Goal: Task Accomplishment & Management: Complete application form

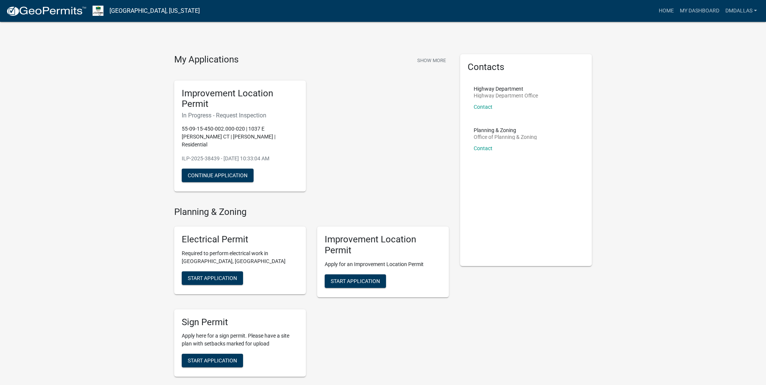
click at [229, 116] on h6 "In Progress - Request Inspection" at bounding box center [240, 115] width 117 height 7
click at [214, 169] on button "Continue Application" at bounding box center [218, 176] width 72 height 14
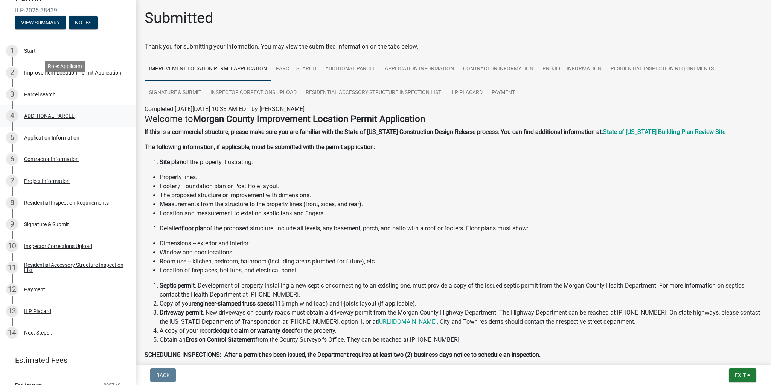
scroll to position [119, 0]
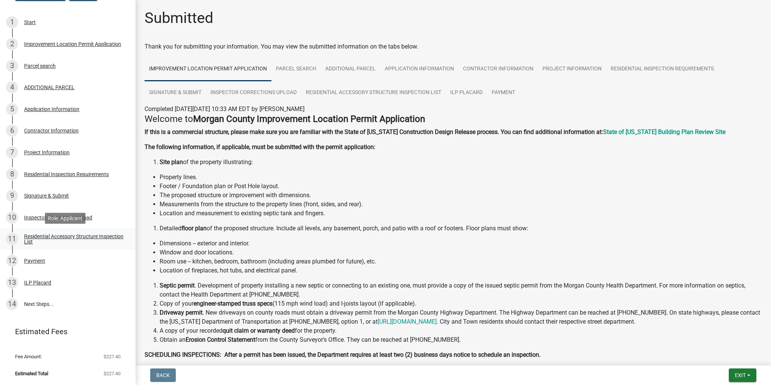
click at [41, 241] on div "Residential Accessory Structure Inspection List" at bounding box center [73, 239] width 99 height 11
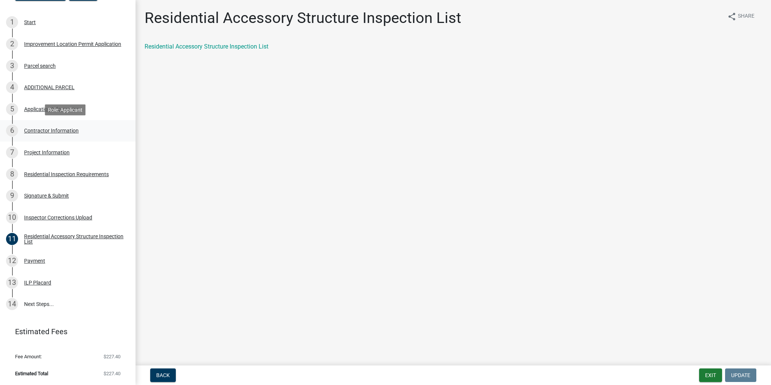
scroll to position [0, 0]
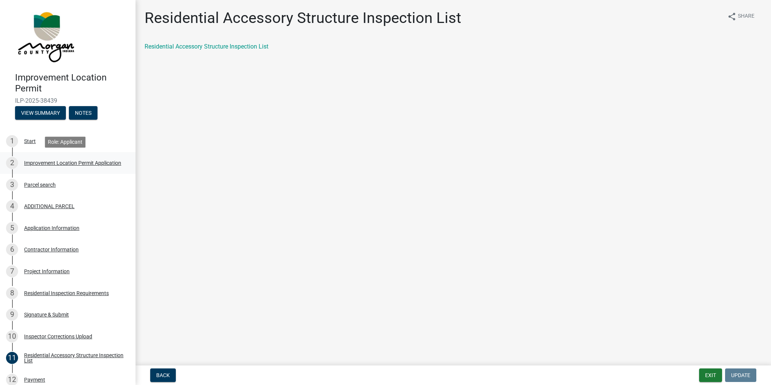
click at [41, 160] on div "Improvement Location Permit Application" at bounding box center [72, 162] width 97 height 5
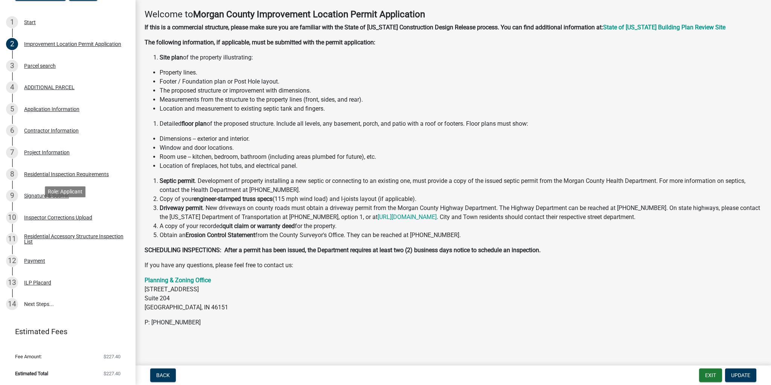
scroll to position [29, 0]
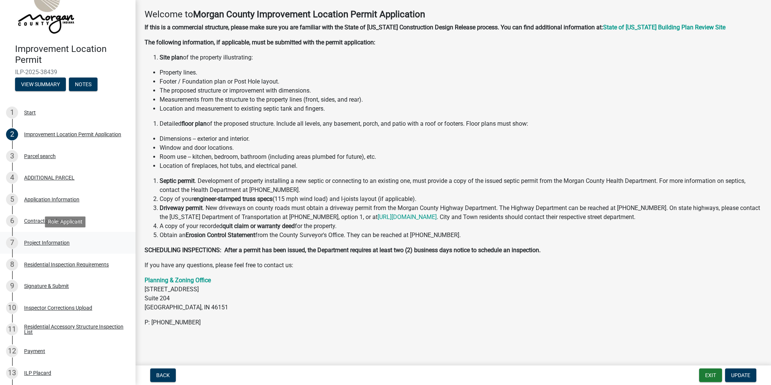
click at [44, 243] on div "Project Information" at bounding box center [47, 242] width 46 height 5
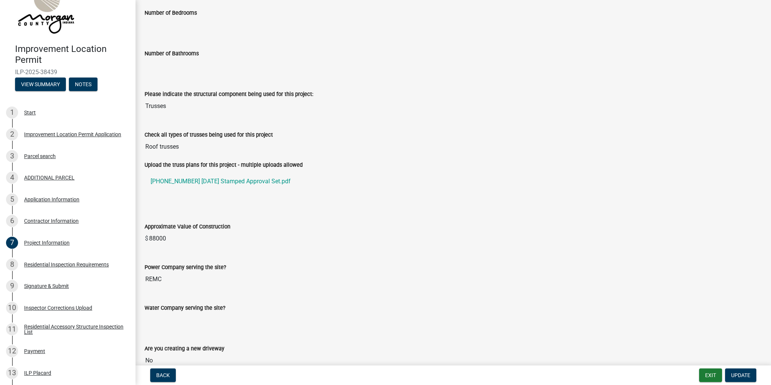
scroll to position [602, 0]
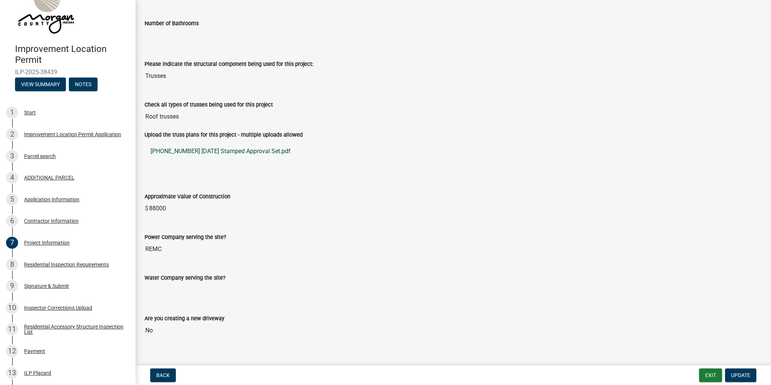
click at [245, 152] on link "[PHONE_NUMBER] [DATE] Stamped Approval Set.pdf" at bounding box center [453, 151] width 617 height 18
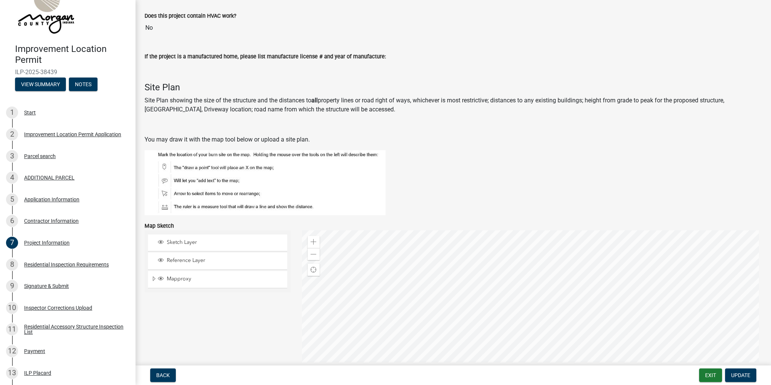
scroll to position [1114, 0]
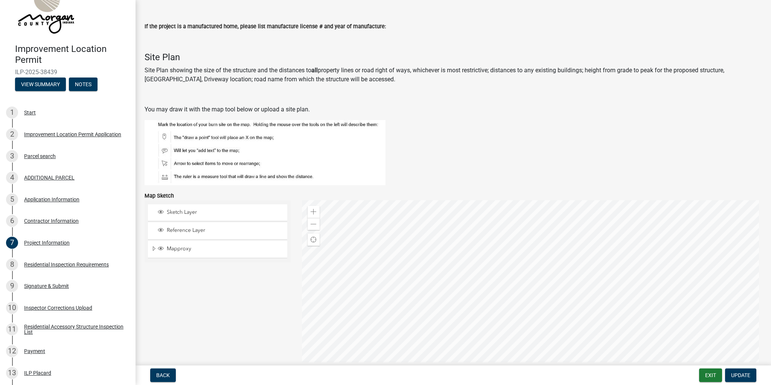
click at [542, 265] on div at bounding box center [532, 294] width 460 height 188
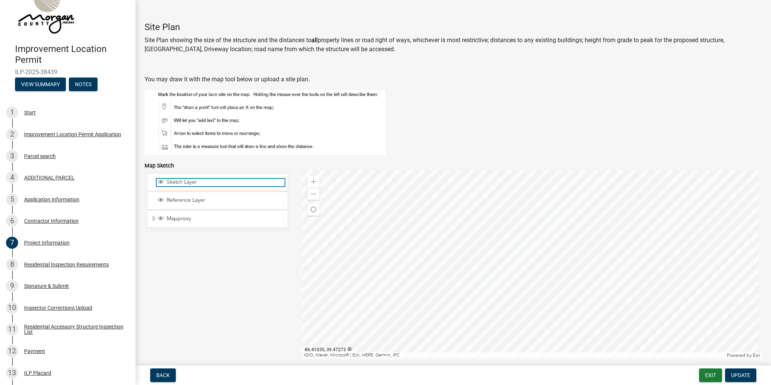
click at [179, 180] on span "Sketch Layer" at bounding box center [225, 182] width 120 height 7
click at [175, 197] on span "Reference Layer" at bounding box center [225, 200] width 120 height 7
click at [175, 180] on span "Sketch Layer" at bounding box center [225, 182] width 120 height 7
click at [176, 197] on span "Reference Layer" at bounding box center [225, 200] width 120 height 7
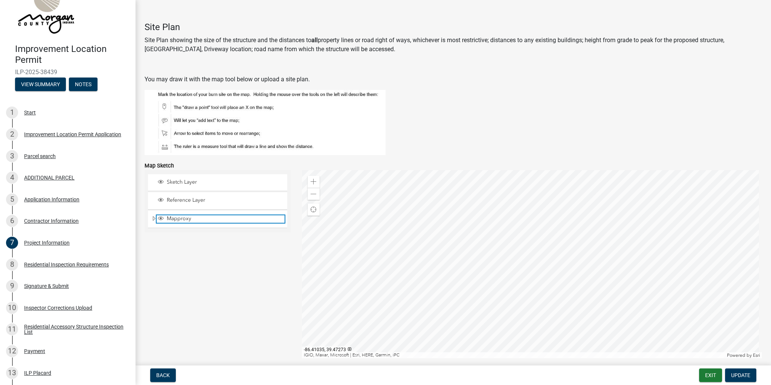
click at [174, 215] on span "Mapproxy" at bounding box center [225, 218] width 120 height 7
click at [173, 215] on span "Mapproxy" at bounding box center [225, 218] width 120 height 7
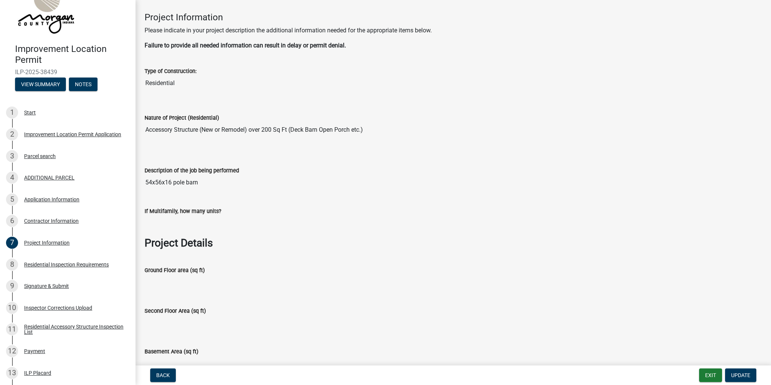
scroll to position [0, 0]
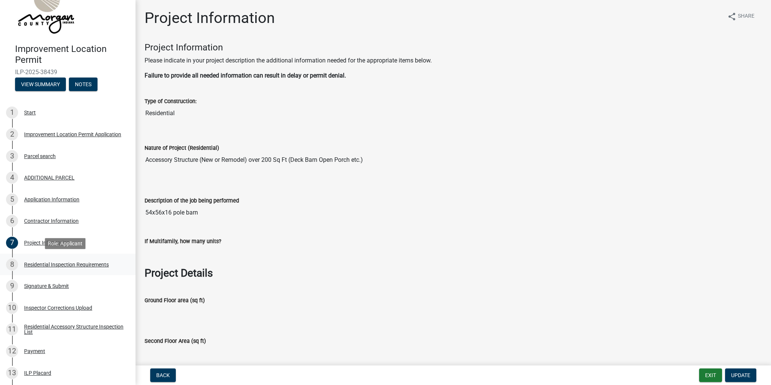
click at [77, 265] on div "Residential Inspection Requirements" at bounding box center [66, 264] width 85 height 5
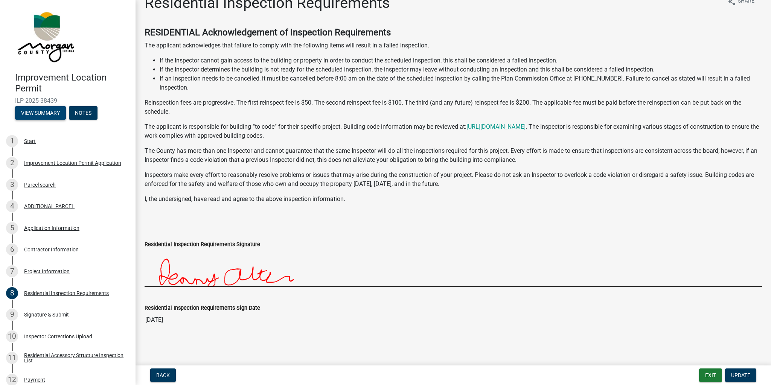
click at [43, 111] on button "View Summary" at bounding box center [40, 113] width 51 height 14
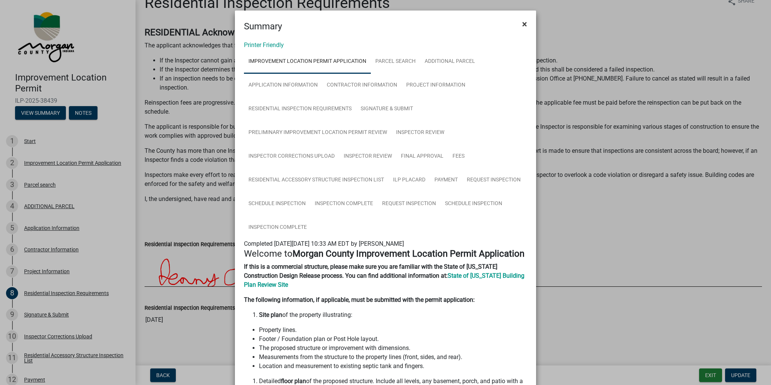
click at [522, 26] on span "×" at bounding box center [524, 24] width 5 height 11
